Goal: Contribute content

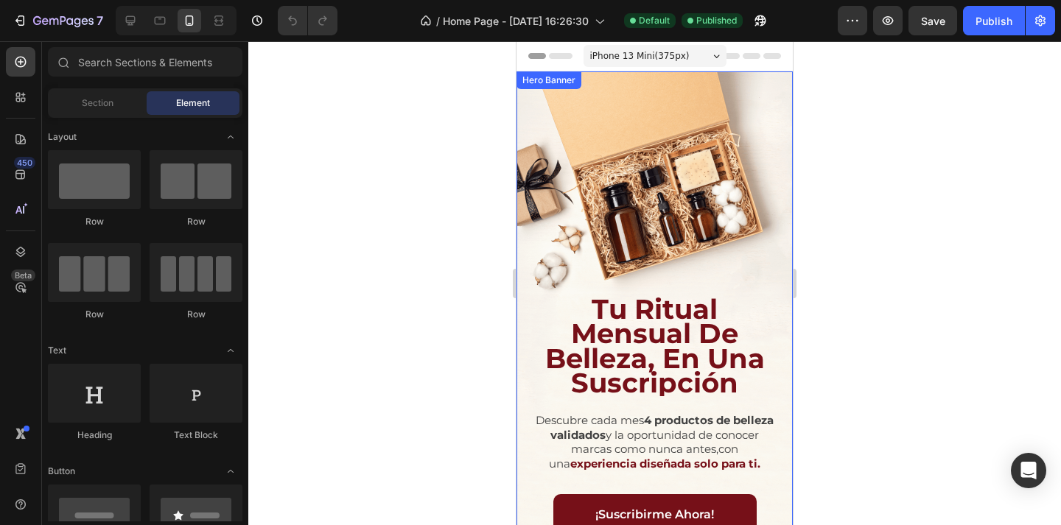
click at [730, 127] on div "Background Image" at bounding box center [655, 317] width 276 height 492
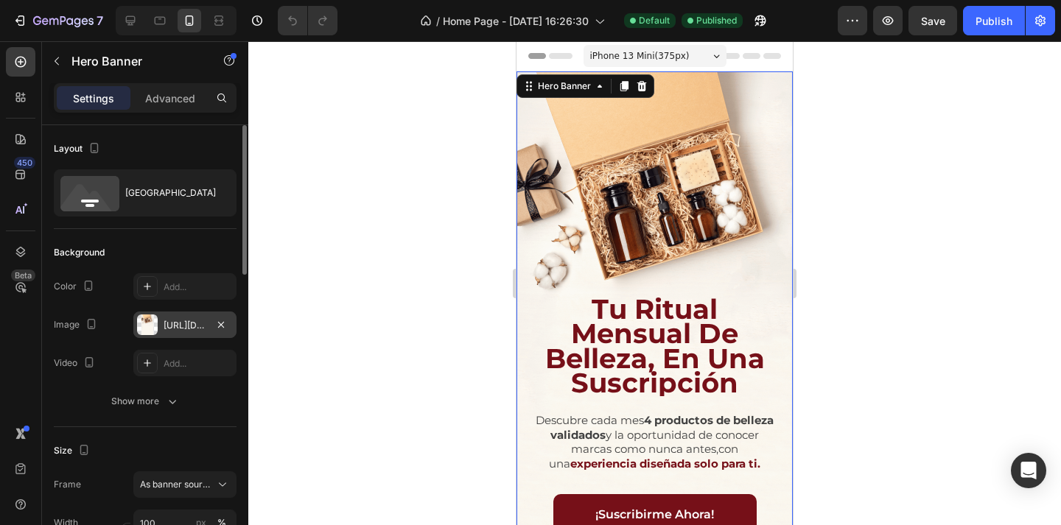
click at [189, 319] on div "[URL][DOMAIN_NAME]" at bounding box center [185, 325] width 43 height 13
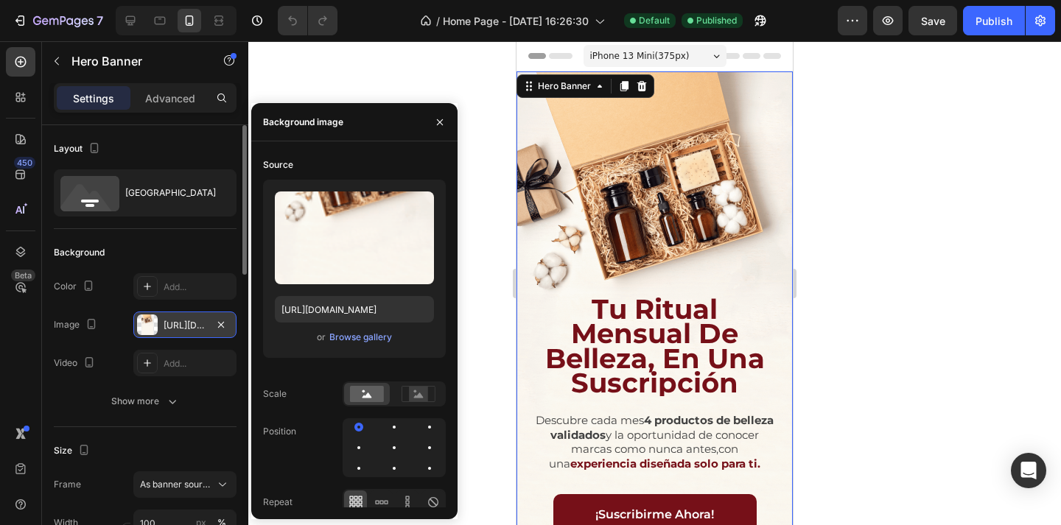
click at [182, 322] on div "[URL][DOMAIN_NAME]" at bounding box center [185, 325] width 43 height 13
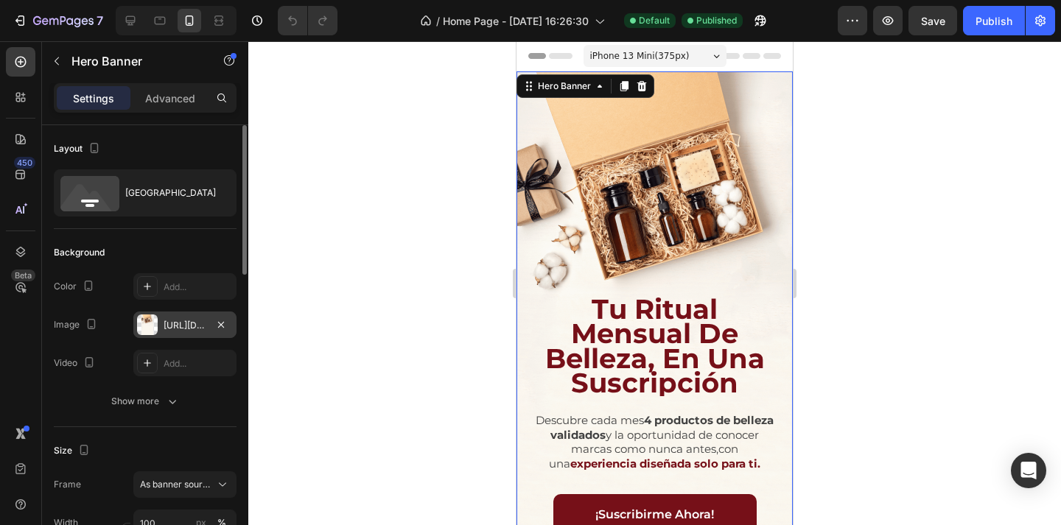
click at [182, 322] on div "[URL][DOMAIN_NAME]" at bounding box center [185, 325] width 43 height 13
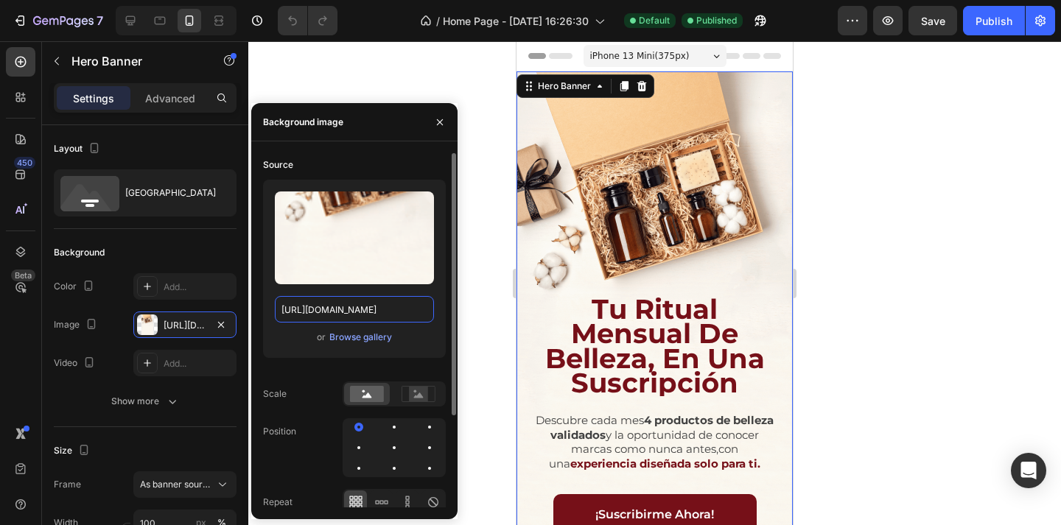
click at [338, 307] on input "[URL][DOMAIN_NAME]" at bounding box center [354, 309] width 159 height 27
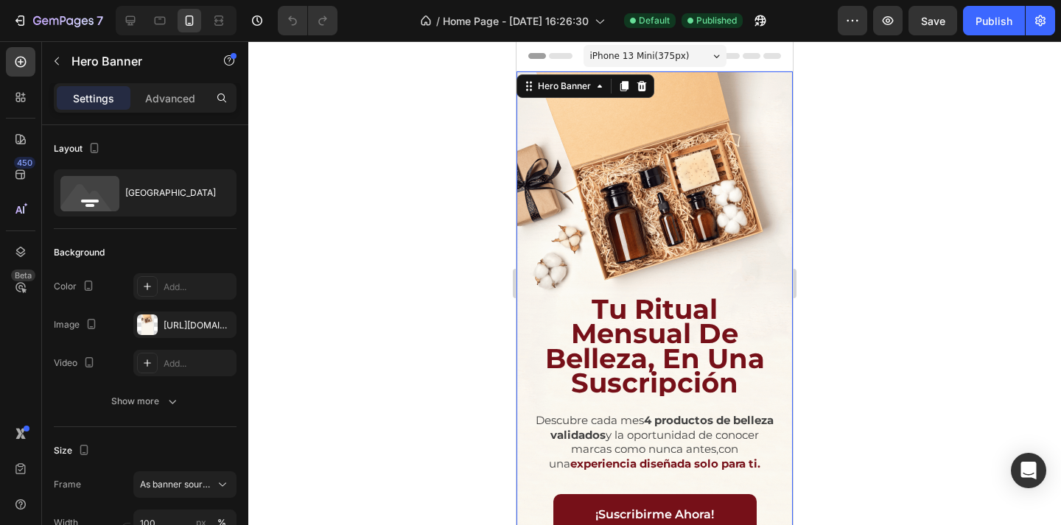
click at [493, 166] on div at bounding box center [654, 283] width 813 height 484
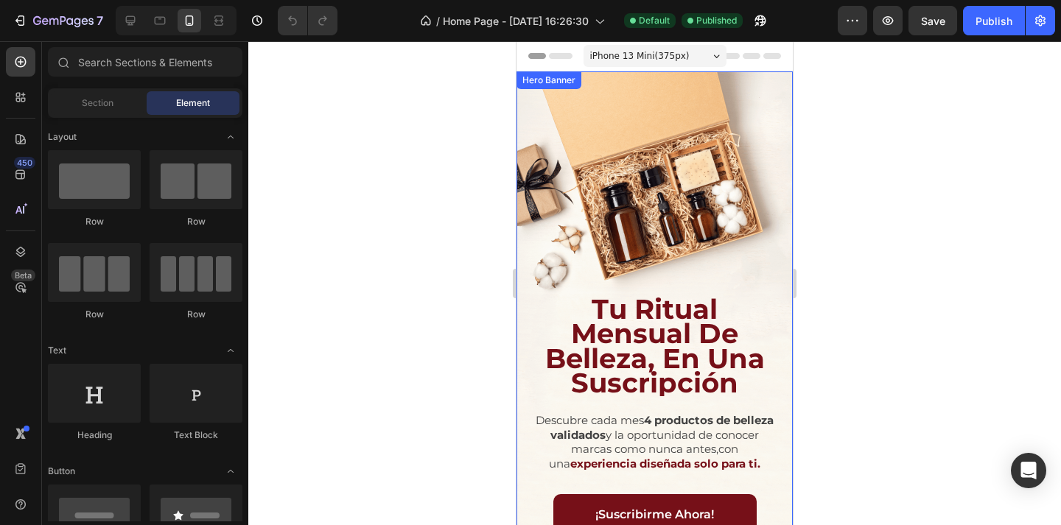
click at [639, 190] on div "Background Image" at bounding box center [655, 317] width 276 height 492
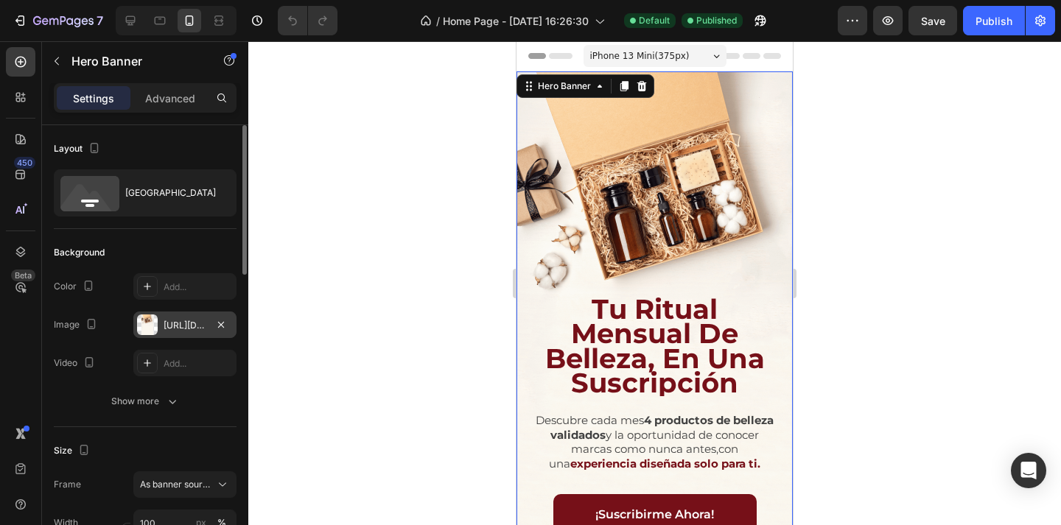
click at [150, 324] on div at bounding box center [147, 325] width 21 height 21
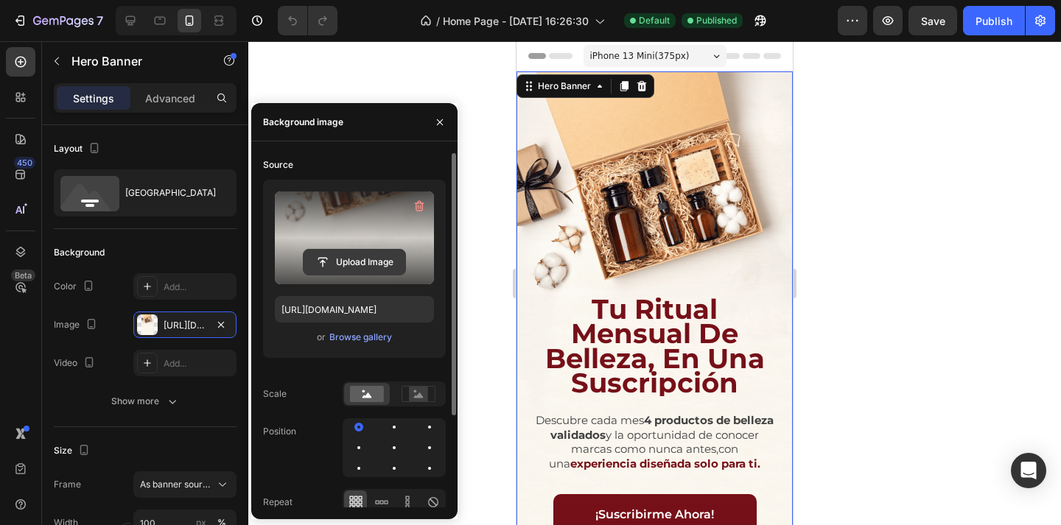
click at [359, 263] on input "file" at bounding box center [355, 262] width 102 height 25
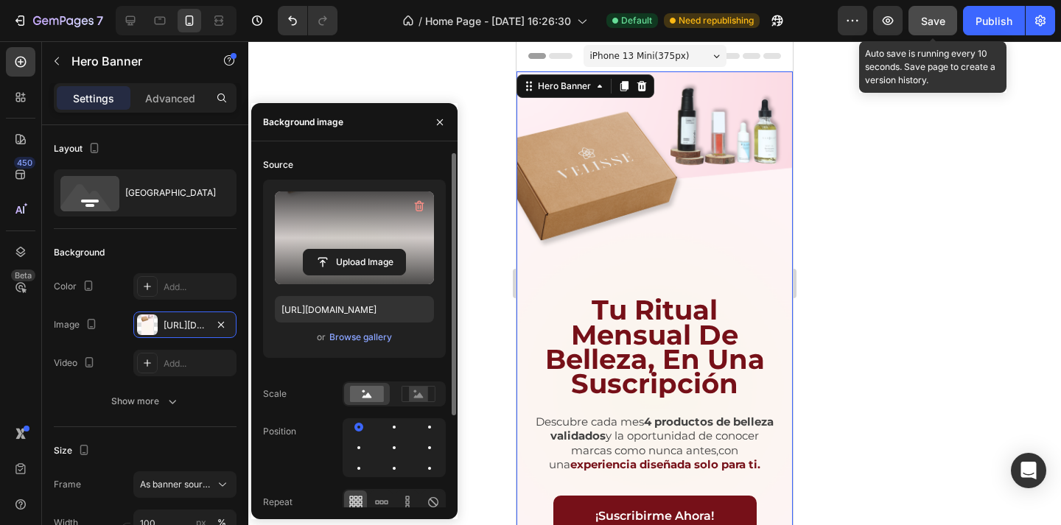
click at [935, 23] on span "Save" at bounding box center [933, 21] width 24 height 13
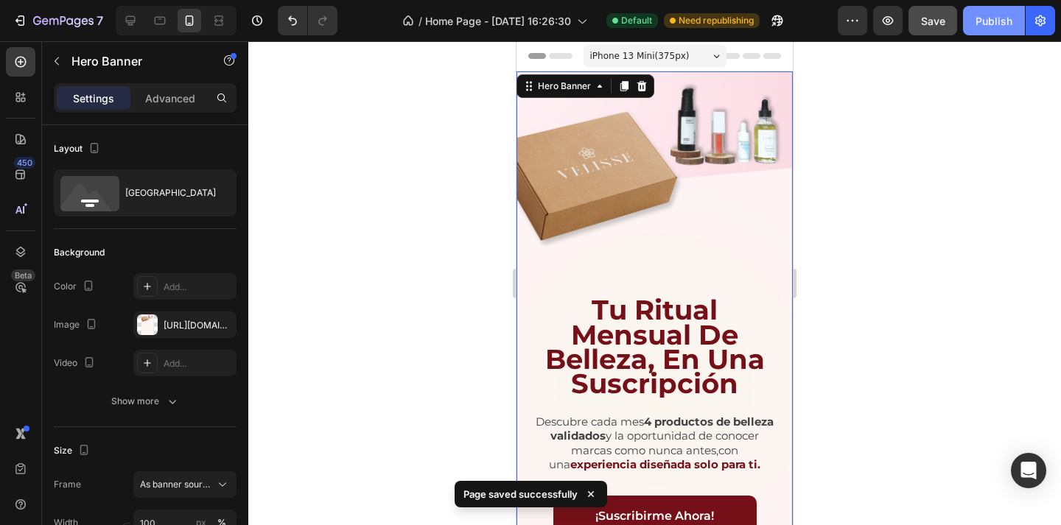
click at [996, 23] on div "Publish" at bounding box center [994, 20] width 37 height 15
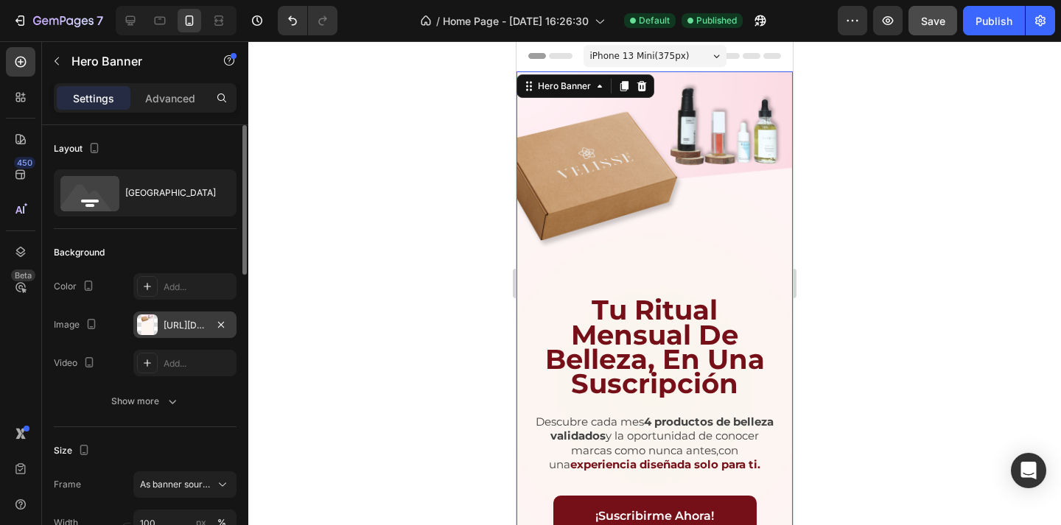
click at [180, 321] on div "[URL][DOMAIN_NAME]" at bounding box center [185, 325] width 43 height 13
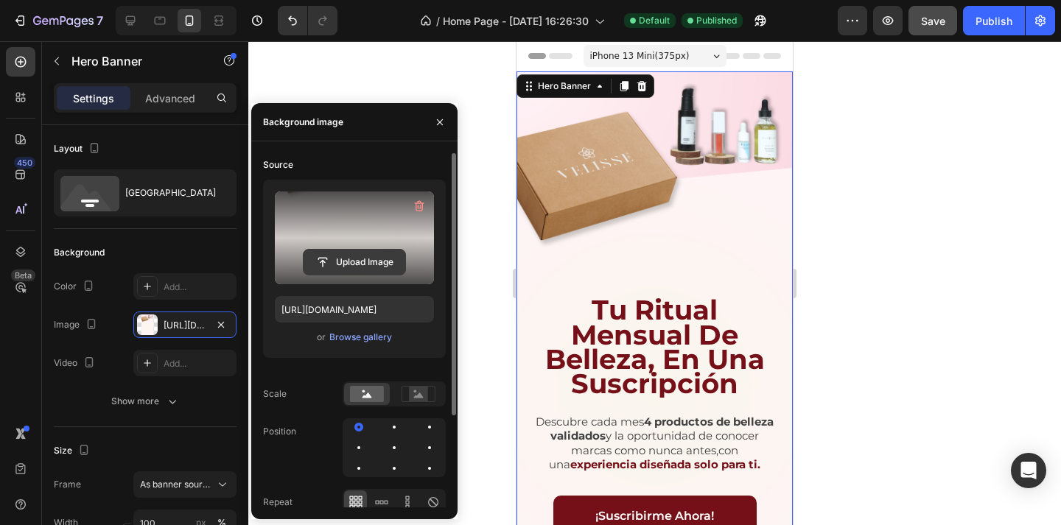
click at [346, 265] on input "file" at bounding box center [355, 262] width 102 height 25
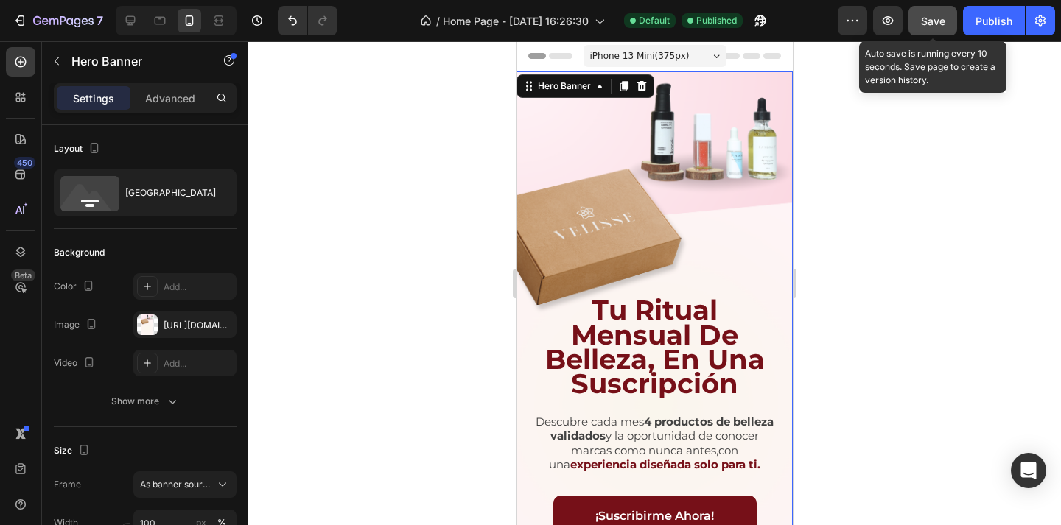
click at [939, 25] on span "Save" at bounding box center [933, 21] width 24 height 13
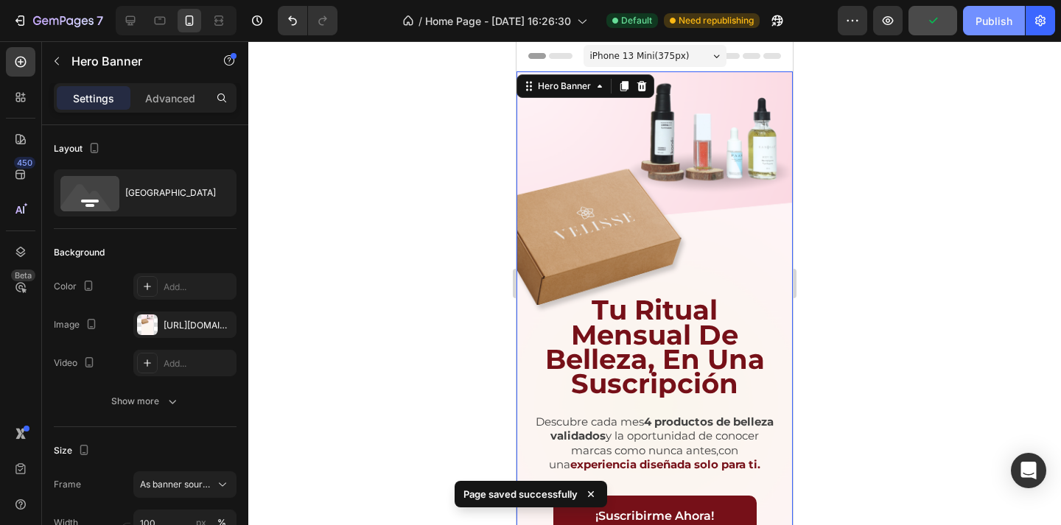
click at [996, 27] on div "Publish" at bounding box center [994, 20] width 37 height 15
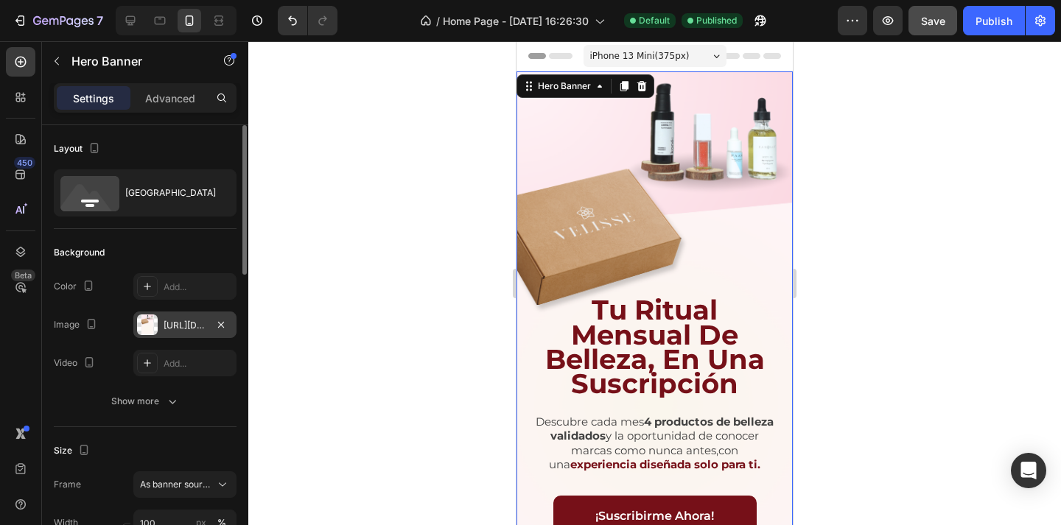
click at [185, 314] on div "[URL][DOMAIN_NAME]" at bounding box center [184, 325] width 103 height 27
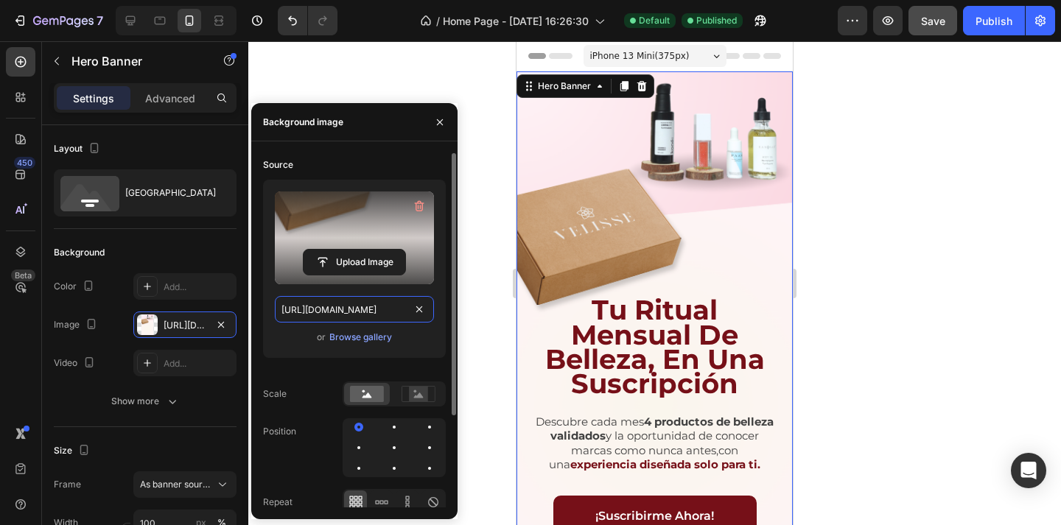
click at [357, 307] on input "[URL][DOMAIN_NAME]" at bounding box center [354, 309] width 159 height 27
paste input "c55e7cc7-c576-4121-bdd9-9c10f30f93b4"
type input "[URL][DOMAIN_NAME]"
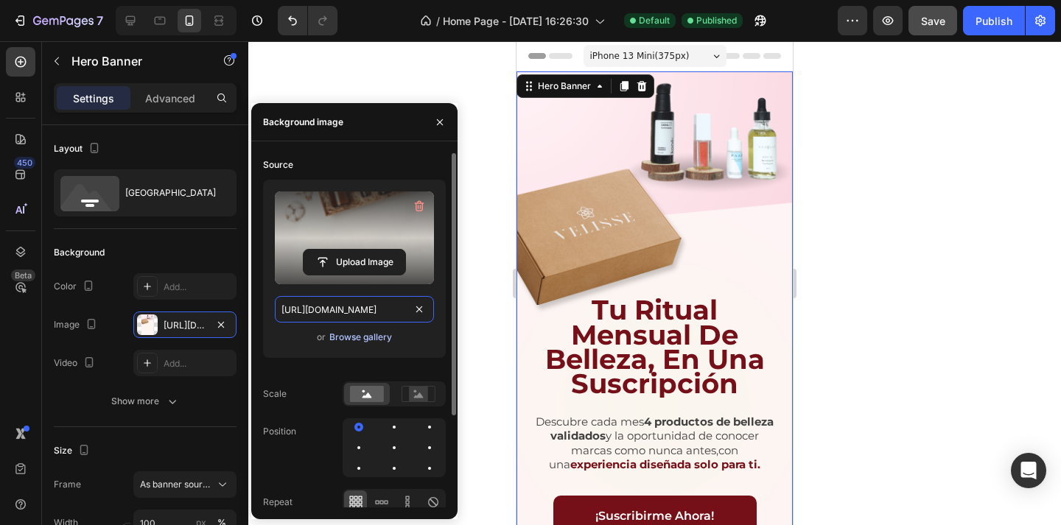
scroll to position [0, 450]
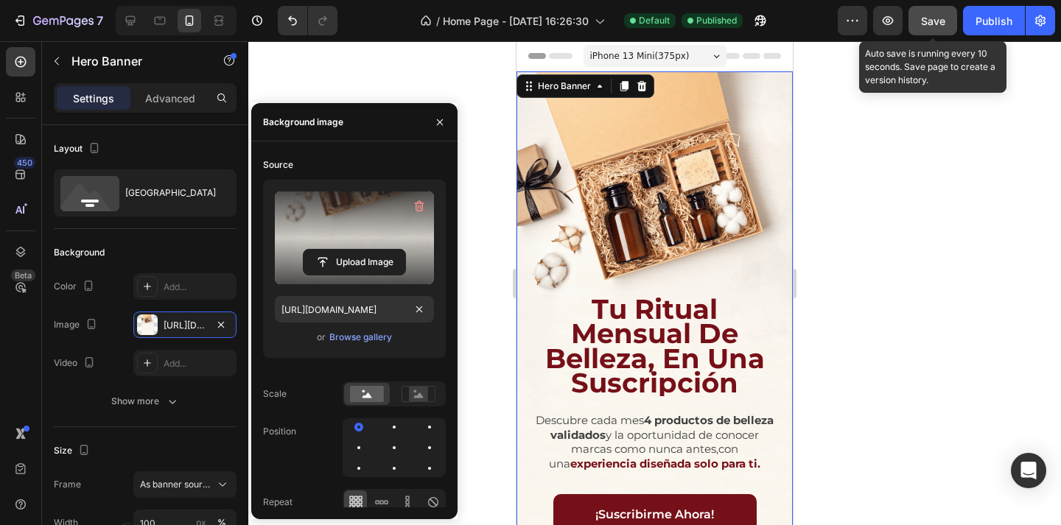
click at [926, 29] on button "Save" at bounding box center [933, 20] width 49 height 29
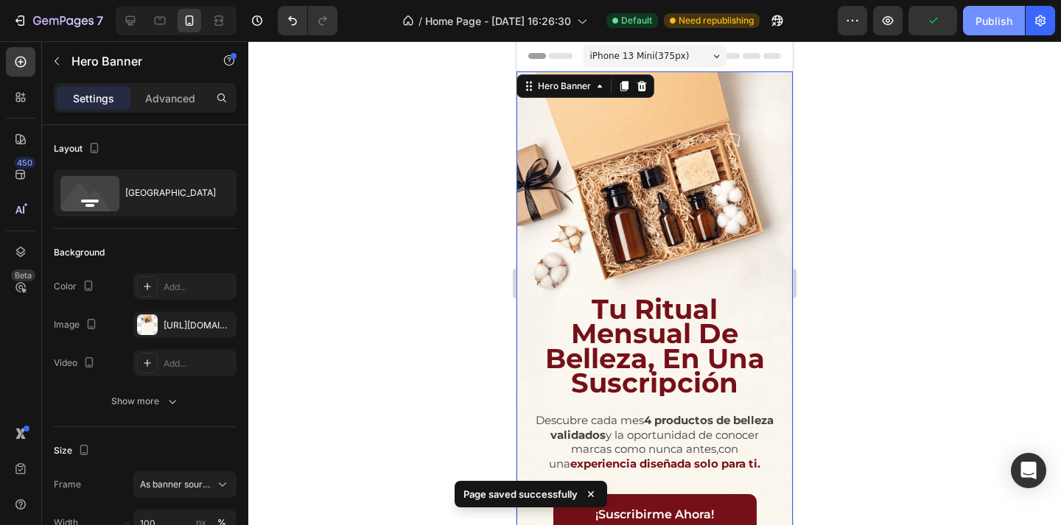
click at [982, 27] on div "Publish" at bounding box center [994, 20] width 37 height 15
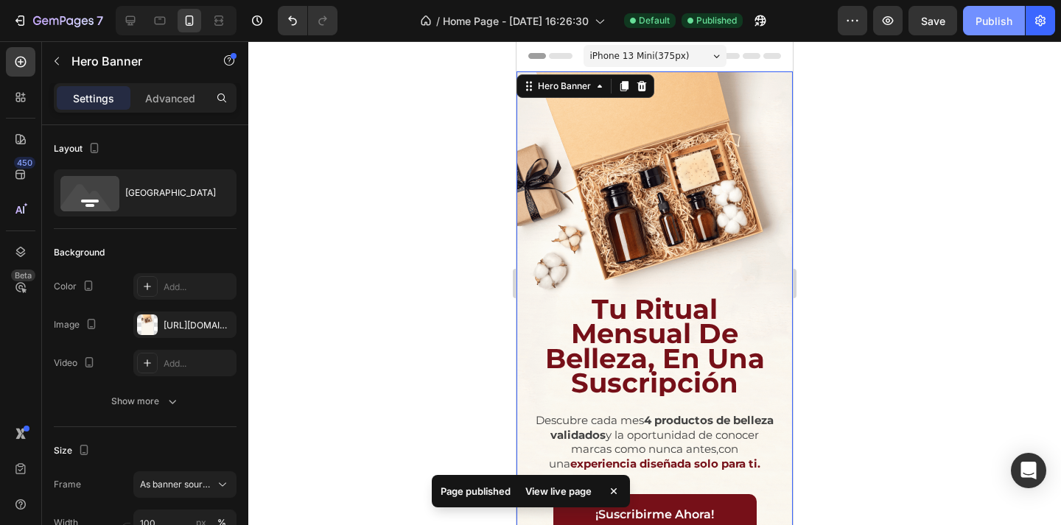
click at [995, 24] on div "Publish" at bounding box center [994, 20] width 37 height 15
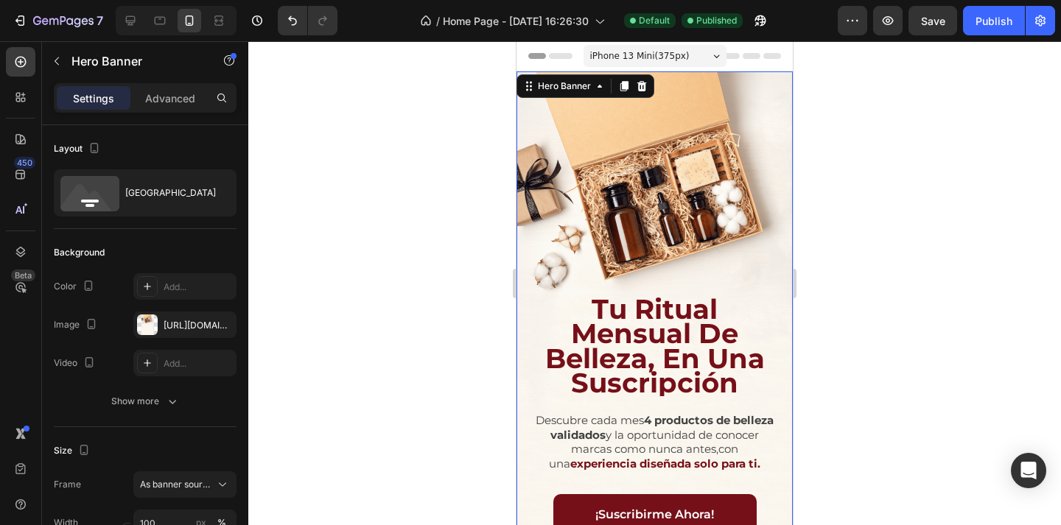
click at [873, 116] on div at bounding box center [654, 283] width 813 height 484
